Goal: Obtain resource: Download file/media

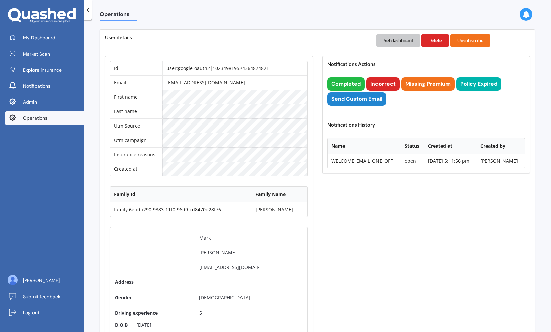
click at [395, 40] on button "Set dashboard" at bounding box center [398, 40] width 44 height 12
click at [29, 39] on span "My Dashboard" at bounding box center [39, 37] width 32 height 7
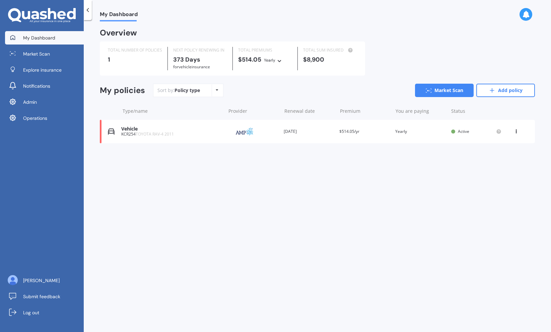
click at [202, 135] on div "KCR254 TOYOTA RAV-4 2011" at bounding box center [171, 134] width 101 height 5
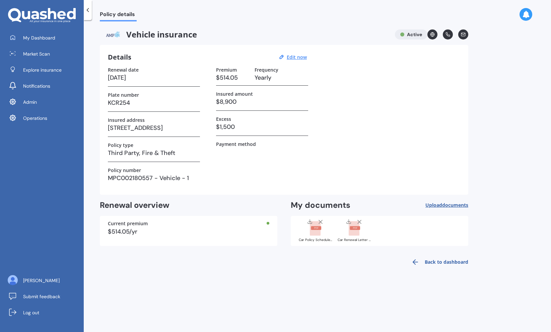
click at [318, 235] on rect at bounding box center [315, 228] width 11 height 15
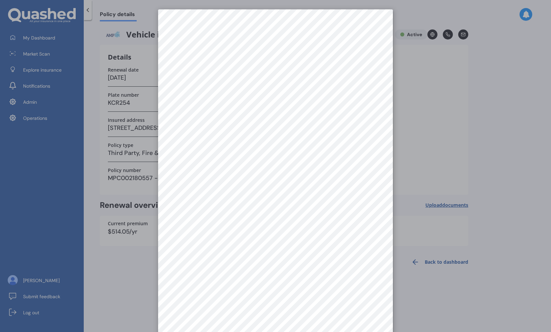
click at [415, 228] on div at bounding box center [275, 166] width 551 height 332
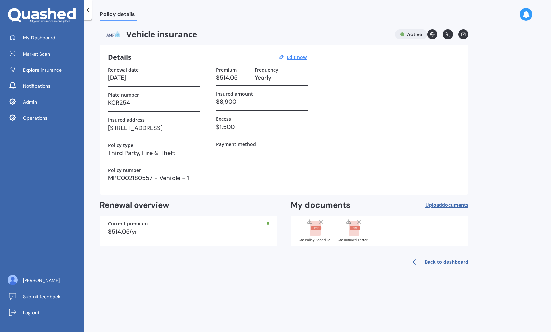
click at [358, 234] on rect at bounding box center [353, 228] width 11 height 15
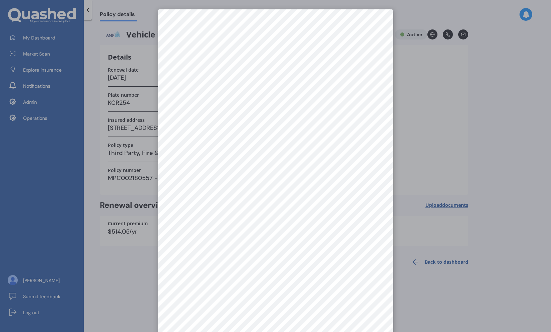
click at [411, 145] on div at bounding box center [275, 166] width 551 height 332
